Goal: Transaction & Acquisition: Obtain resource

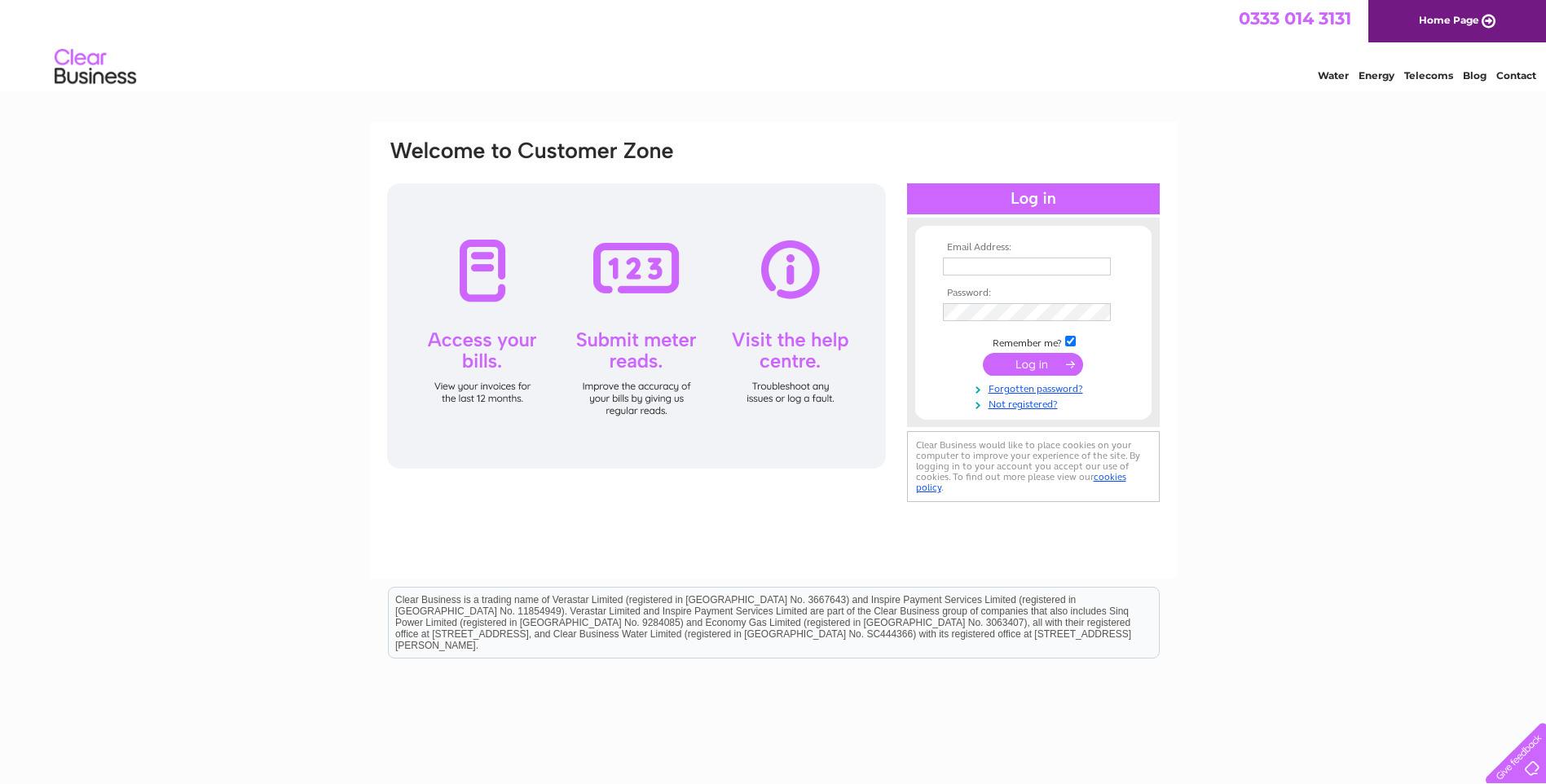
type input "rob@projectmetalcraftltd.co.uk"
click at [1056, 369] on input "submit" at bounding box center [1032, 363] width 100 height 23
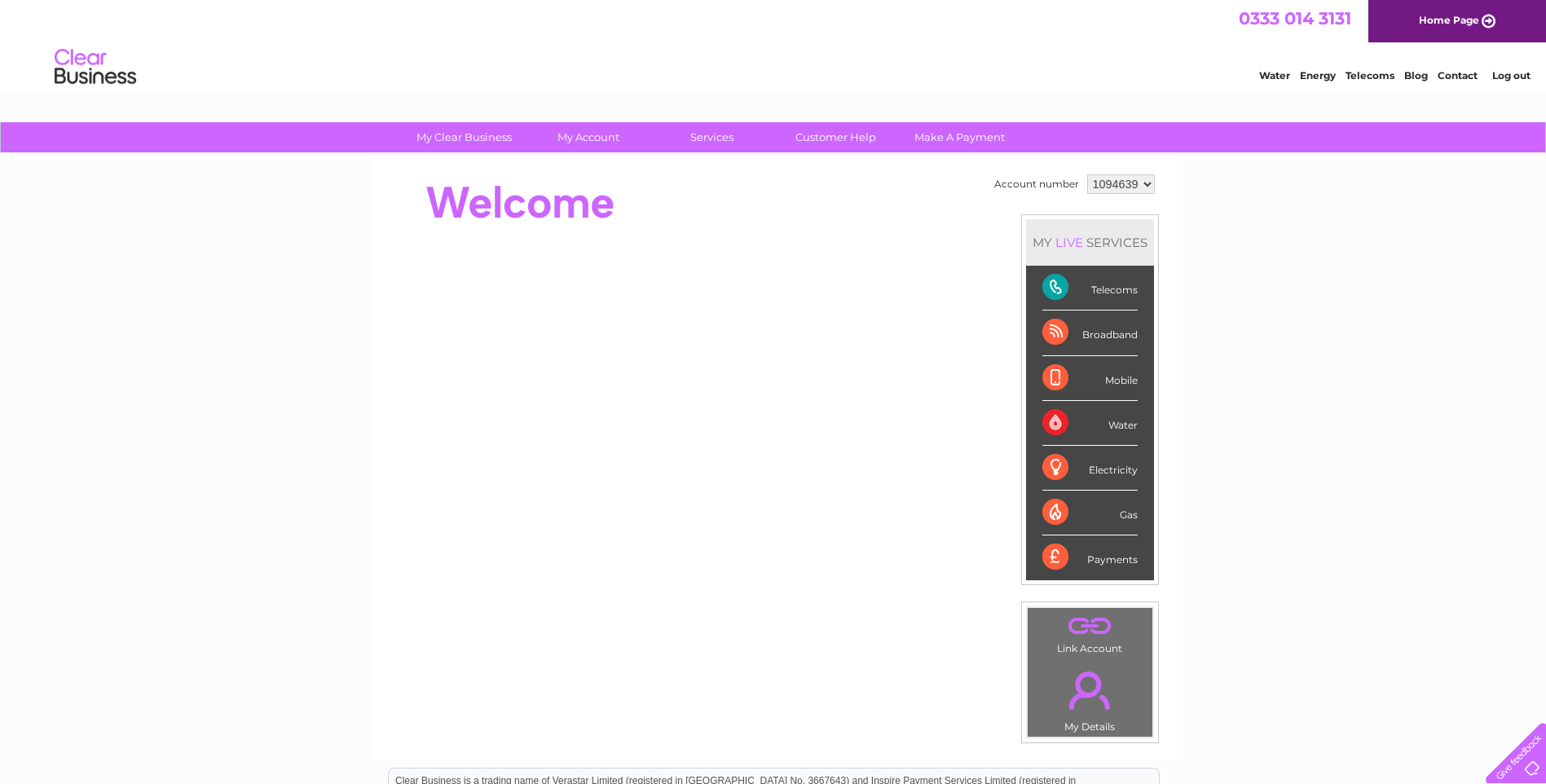
click at [1062, 288] on div "Telecoms" at bounding box center [1090, 287] width 96 height 44
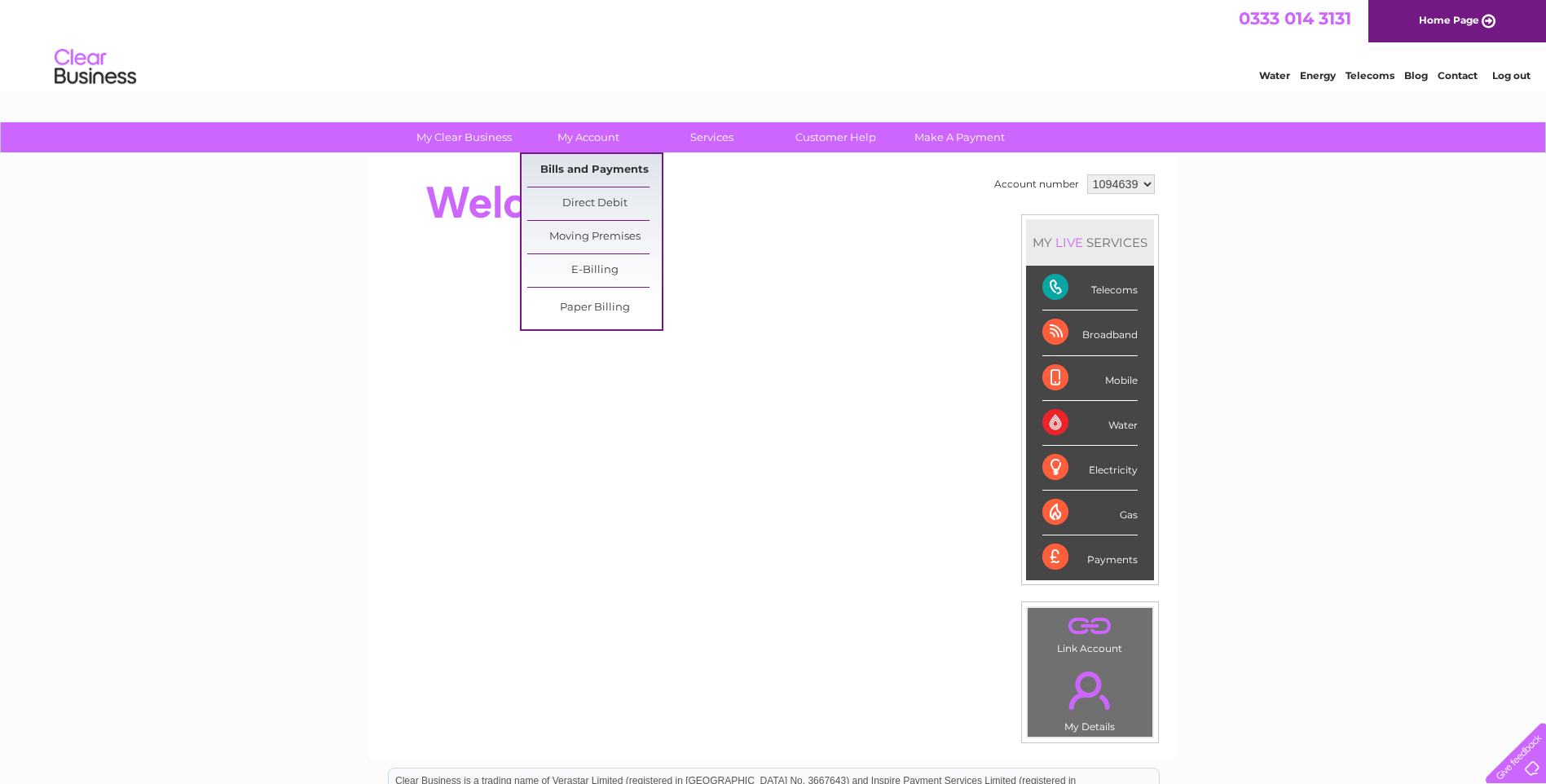
click at [591, 172] on link "Bills and Payments" at bounding box center [595, 170] width 134 height 33
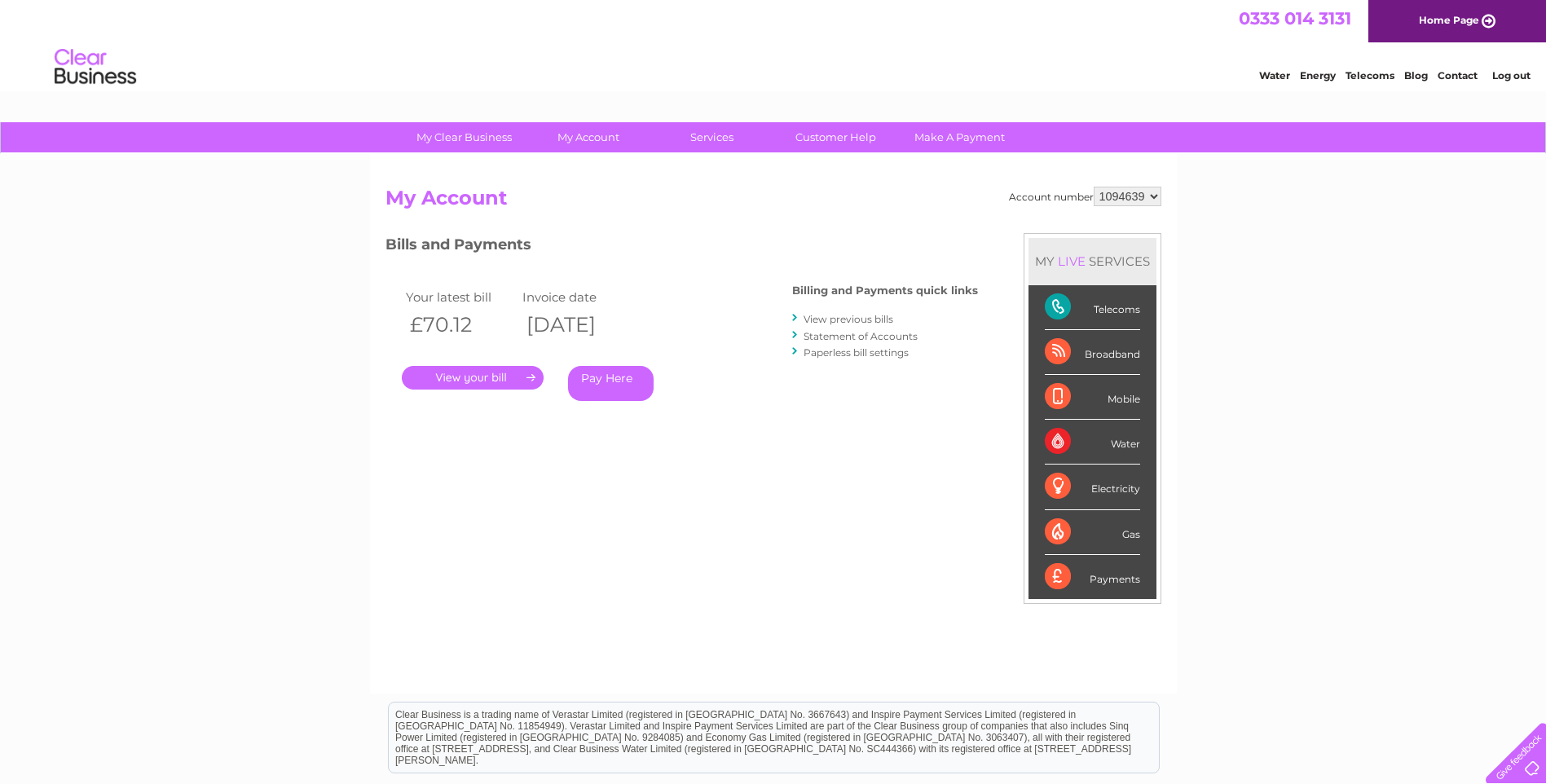
click at [514, 380] on link "." at bounding box center [473, 377] width 142 height 24
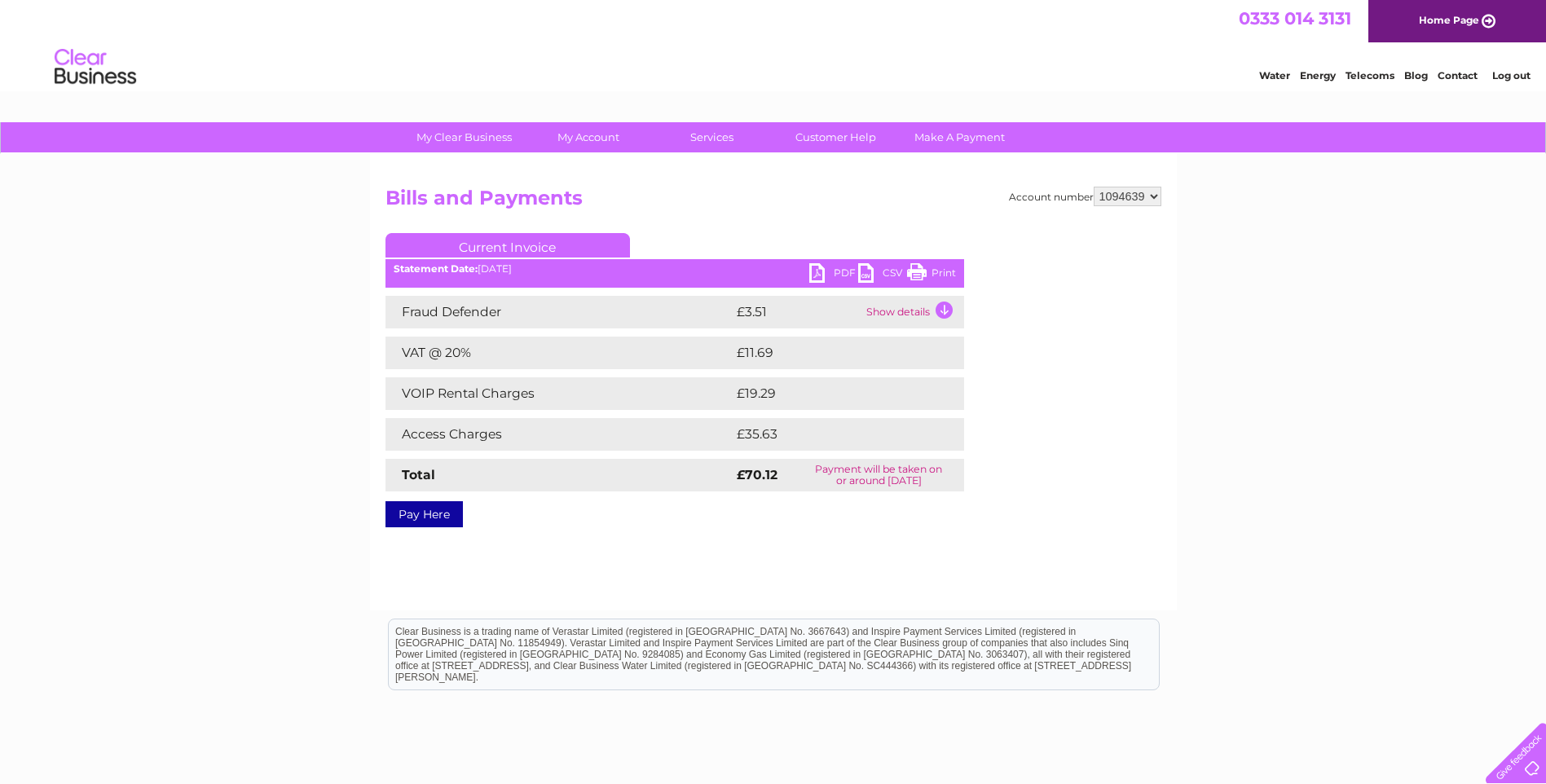
click at [823, 270] on link "PDF" at bounding box center [834, 274] width 49 height 24
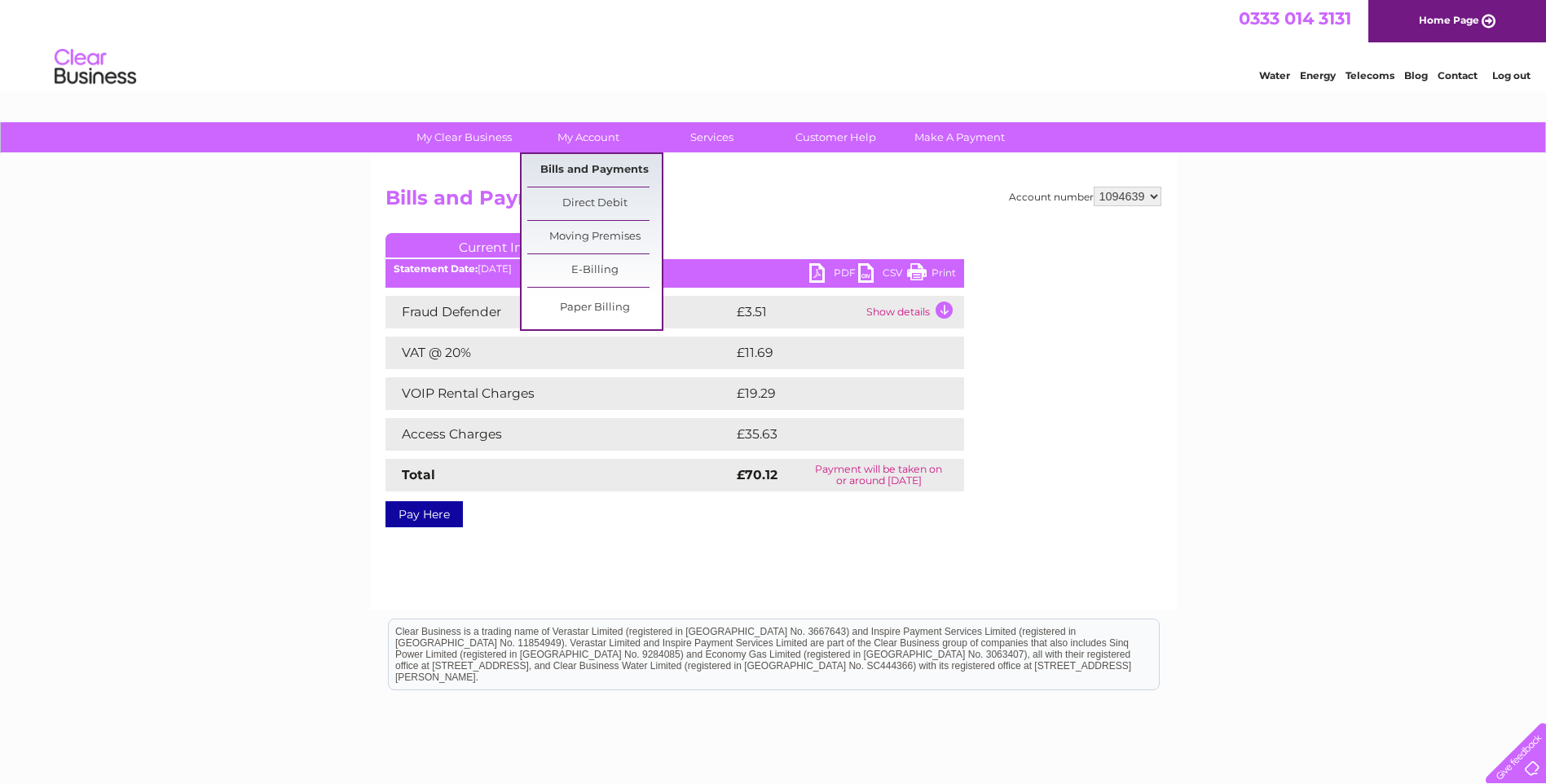
click at [602, 170] on link "Bills and Payments" at bounding box center [595, 170] width 134 height 33
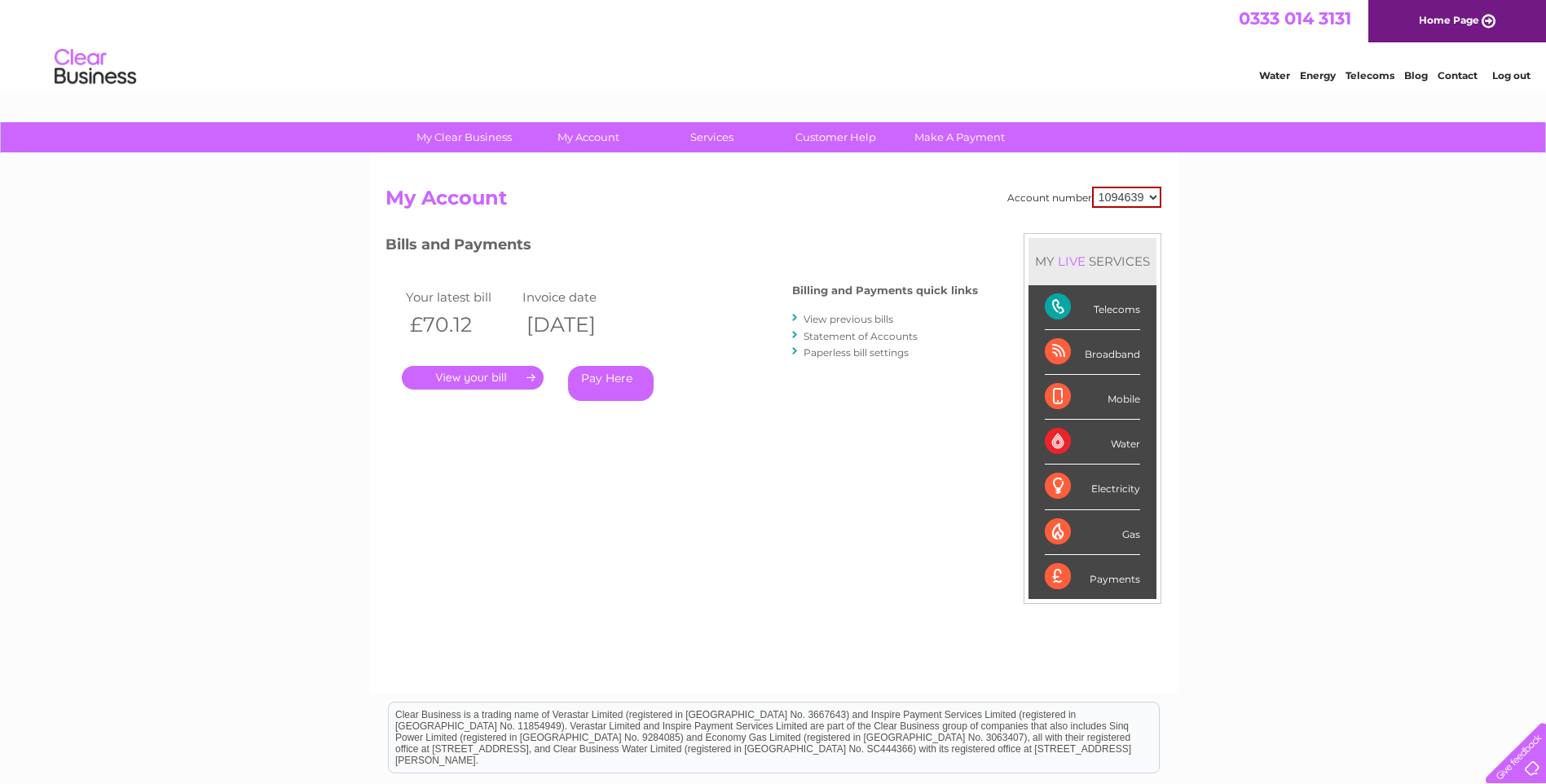
click at [828, 323] on link "View previous bills" at bounding box center [848, 319] width 90 height 12
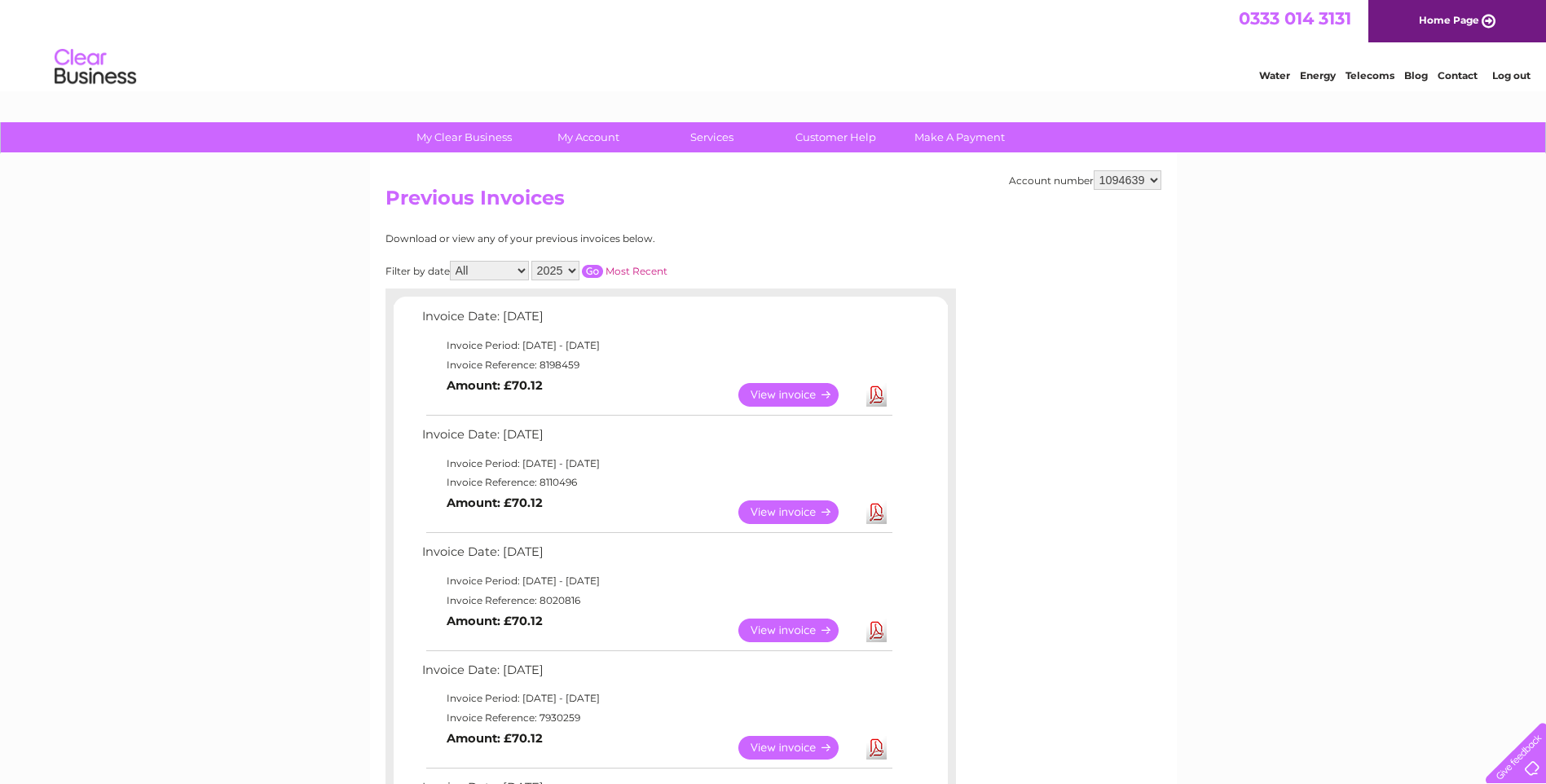
click at [871, 512] on link "Download" at bounding box center [876, 512] width 21 height 24
